Goal: Register for event/course

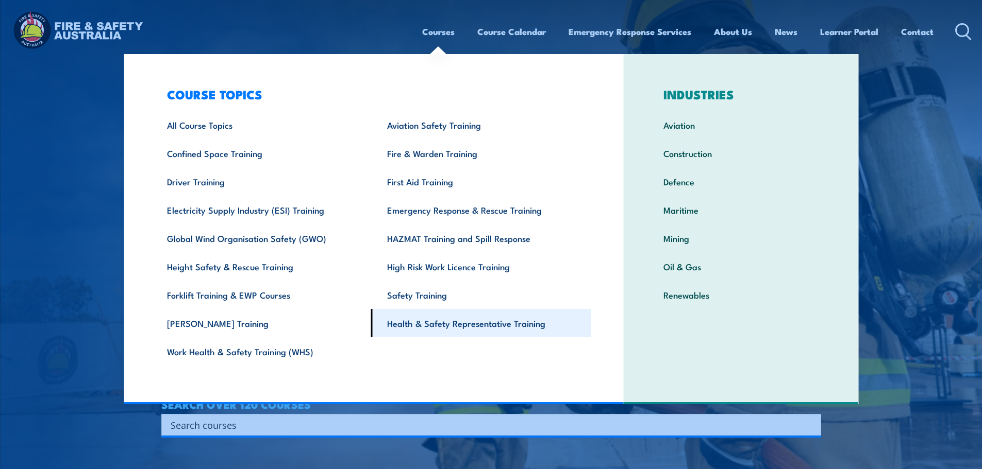
click at [411, 317] on link "Health & Safety Representative Training" at bounding box center [481, 323] width 220 height 28
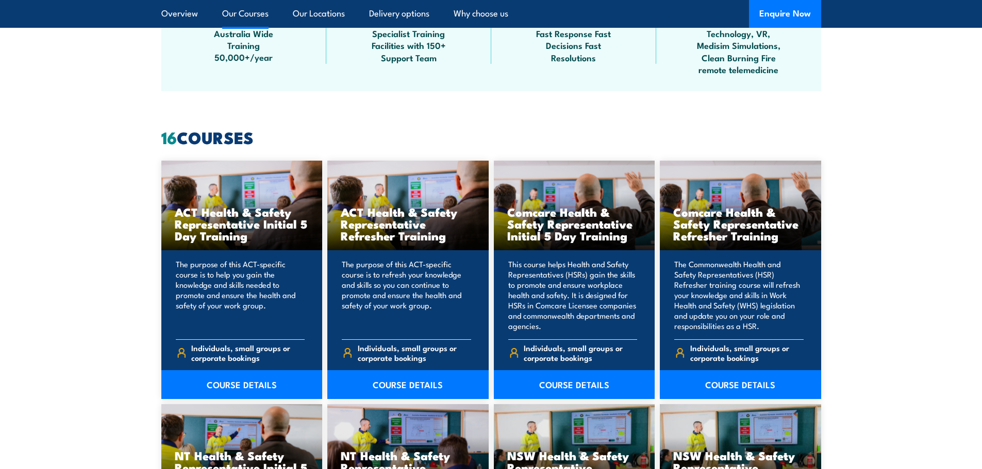
scroll to position [773, 0]
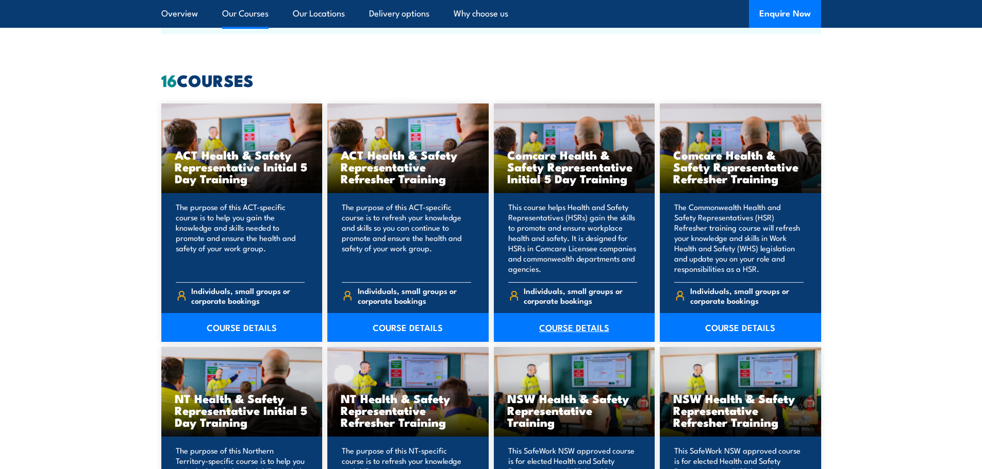
click at [585, 324] on link "COURSE DETAILS" at bounding box center [574, 327] width 161 height 29
click at [755, 325] on link "COURSE DETAILS" at bounding box center [740, 327] width 161 height 29
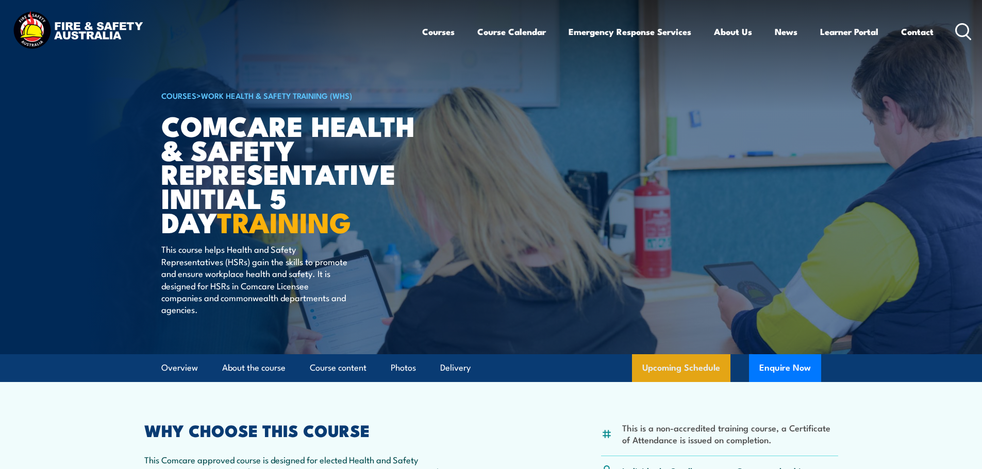
click at [689, 370] on link "Upcoming Schedule" at bounding box center [681, 369] width 98 height 28
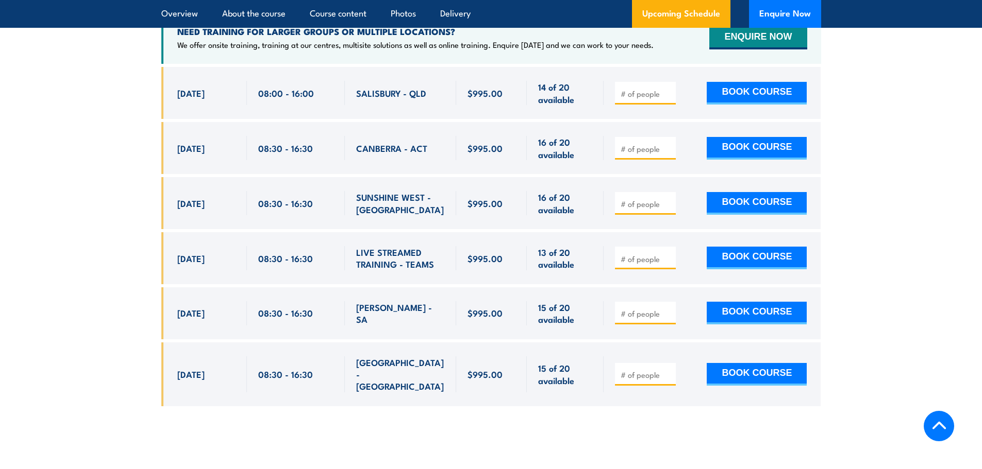
scroll to position [1864, 0]
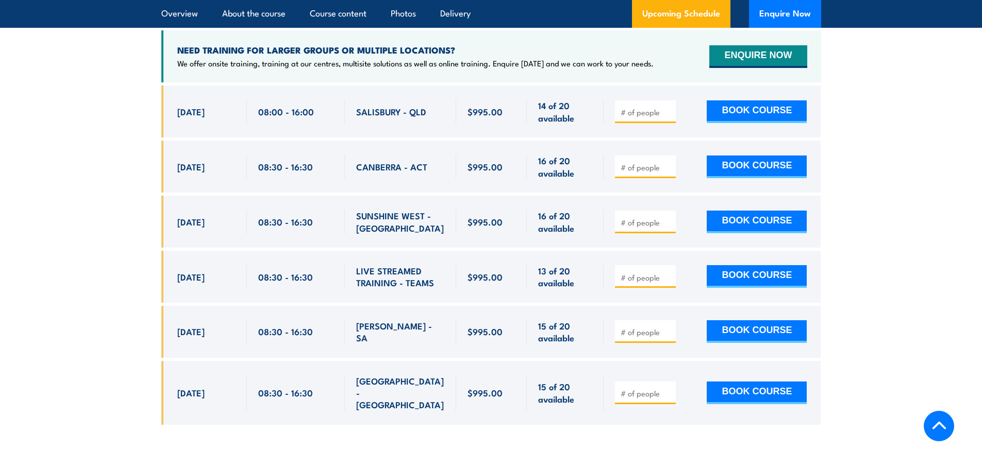
drag, startPoint x: 173, startPoint y: 202, endPoint x: 648, endPoint y: 216, distance: 474.8
click at [648, 216] on div "15 Sep, 2025, 08:30 - 08:30" at bounding box center [491, 222] width 660 height 52
drag, startPoint x: 175, startPoint y: 263, endPoint x: 446, endPoint y: 276, distance: 271.4
click at [446, 276] on div "13 Oct, 2025, 08:30 - 08:30" at bounding box center [491, 277] width 660 height 52
